Goal: Communication & Community: Answer question/provide support

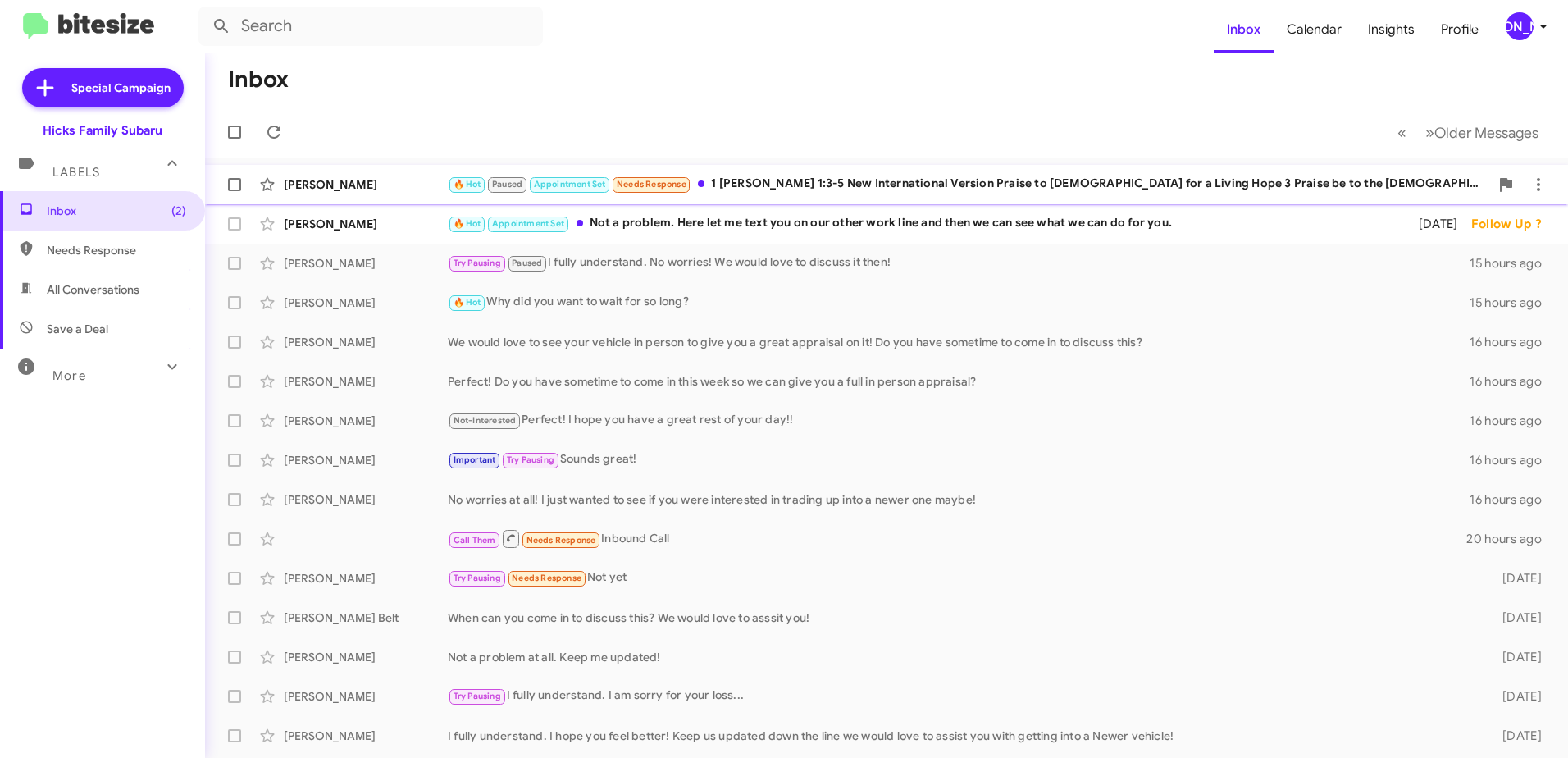
click at [833, 176] on div "🔥 Hot Paused Appointment Set Needs Response 1 [PERSON_NAME] 1:3-5 New Internati…" at bounding box center [969, 184] width 1042 height 19
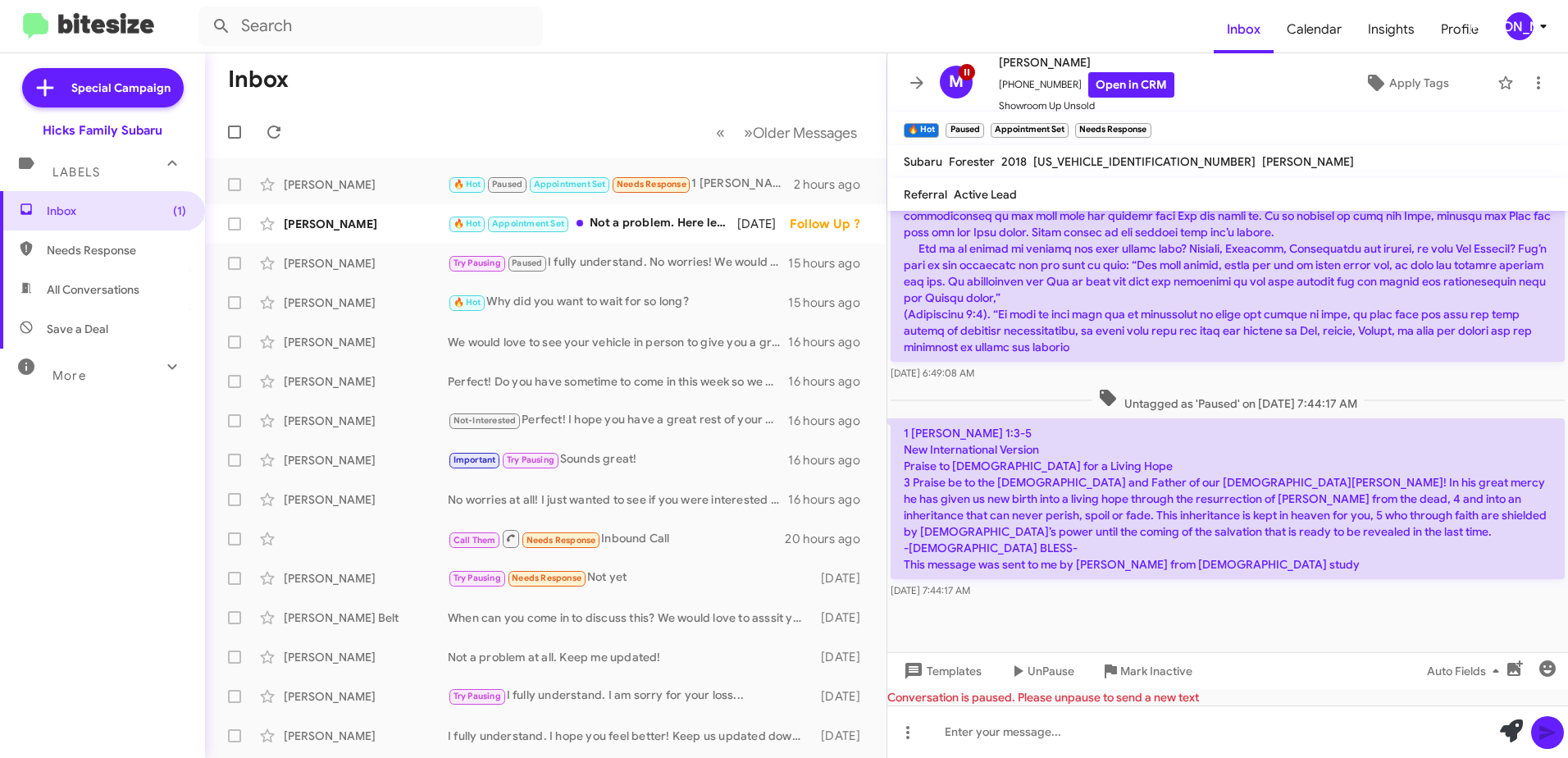
scroll to position [1632, 0]
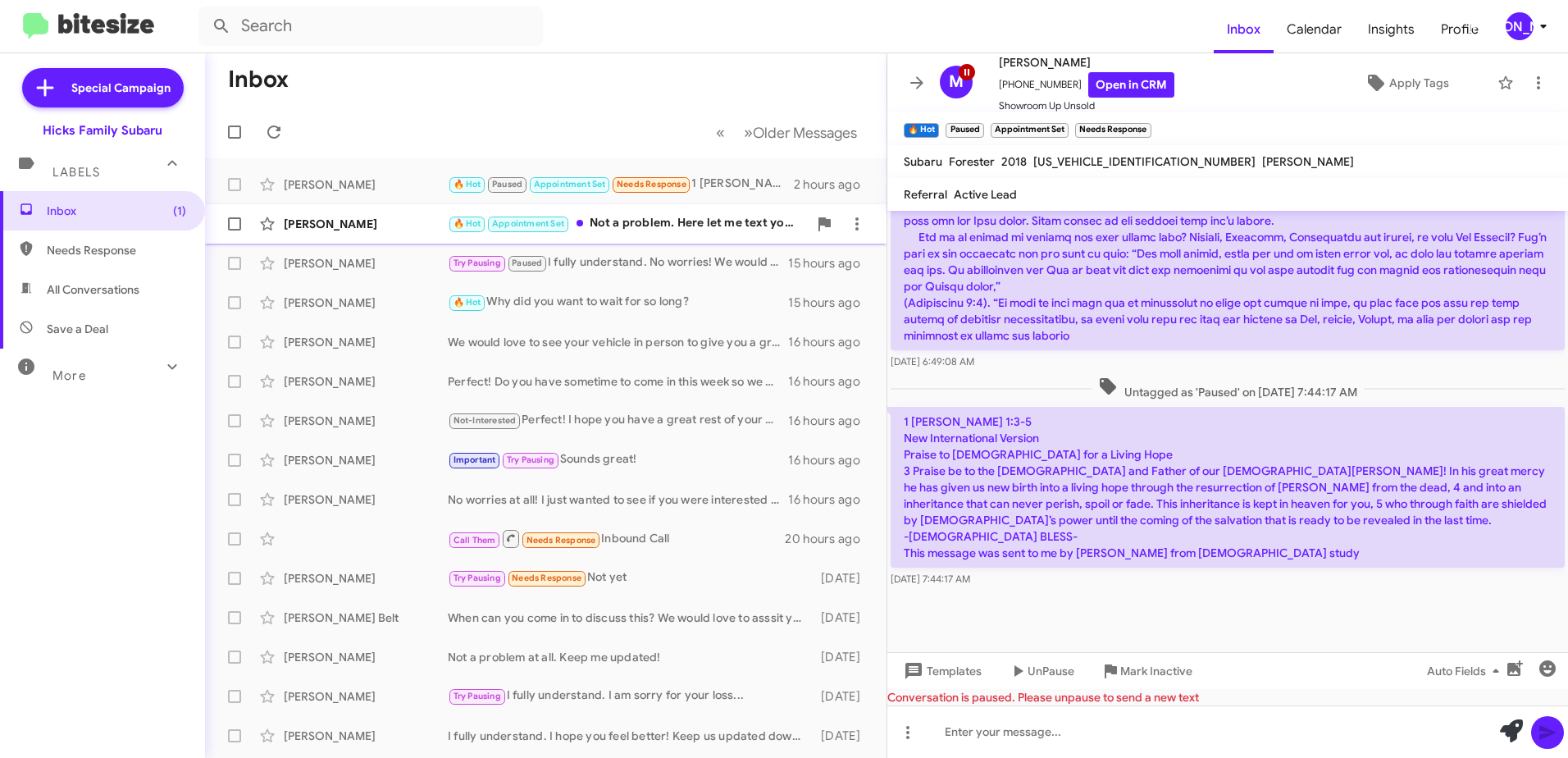
click at [353, 222] on div "[PERSON_NAME]" at bounding box center [366, 224] width 164 height 16
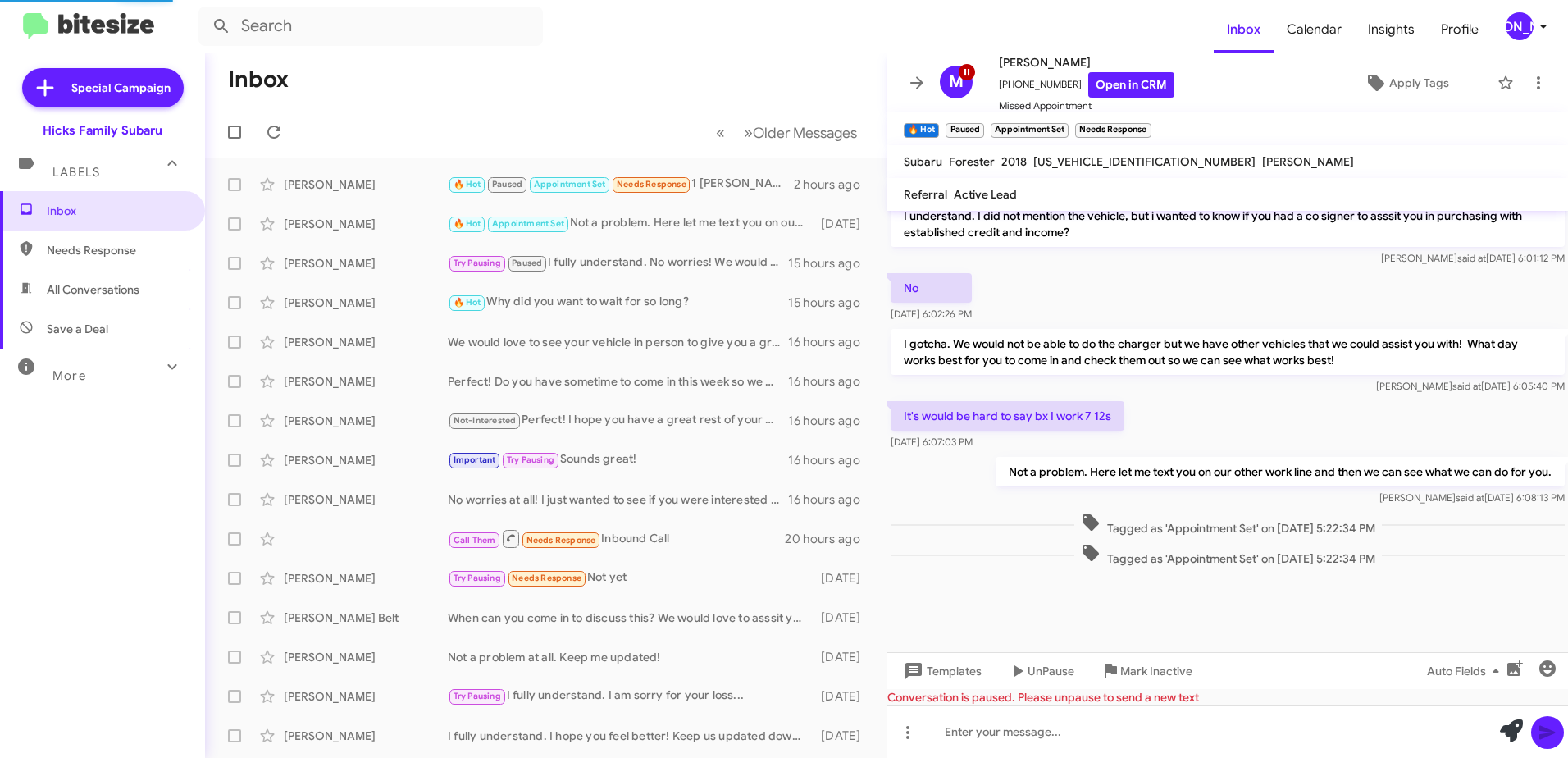
scroll to position [771, 0]
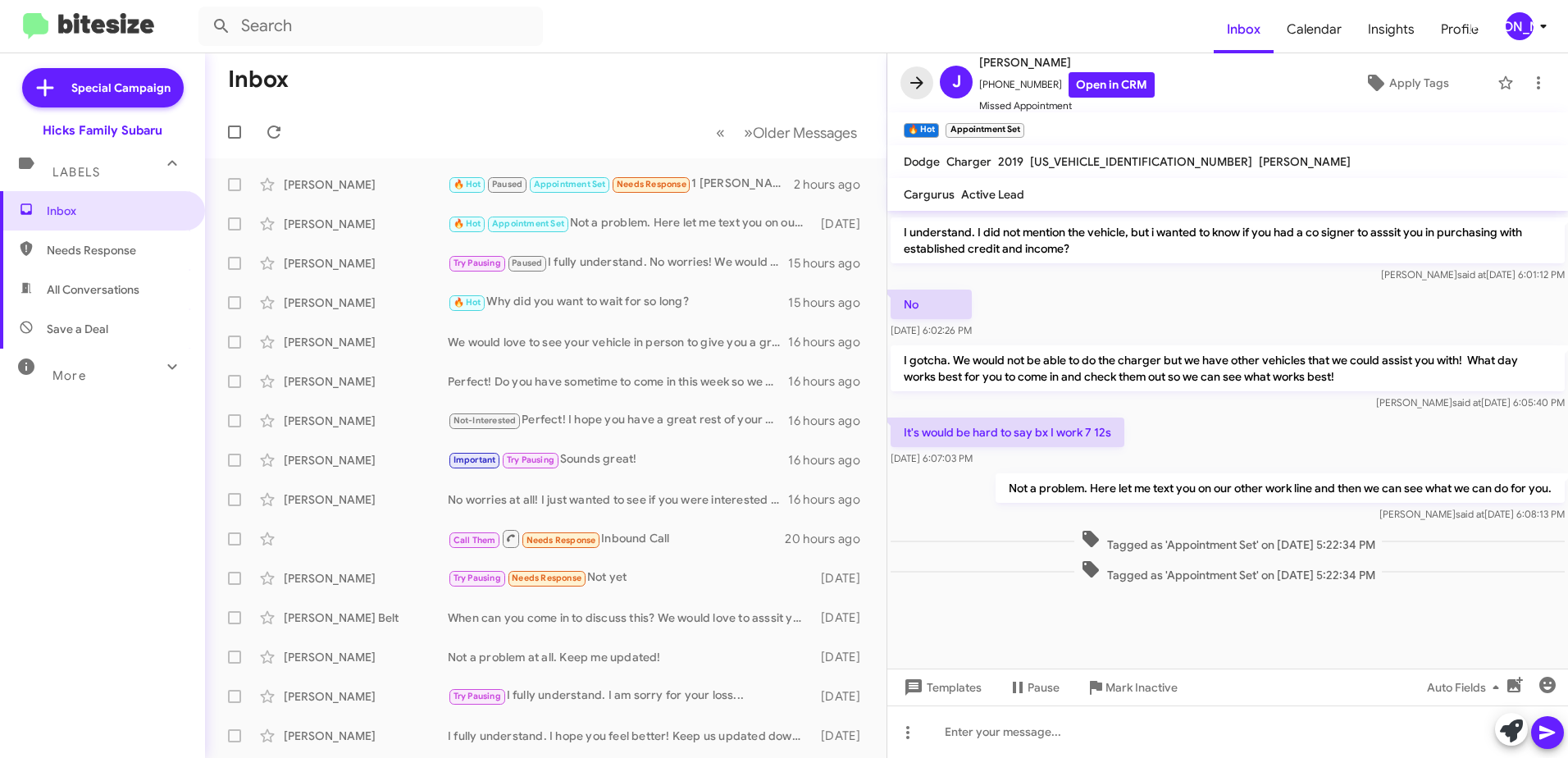
click at [919, 85] on icon at bounding box center [917, 82] width 13 height 12
